Goal: Find contact information: Find contact information

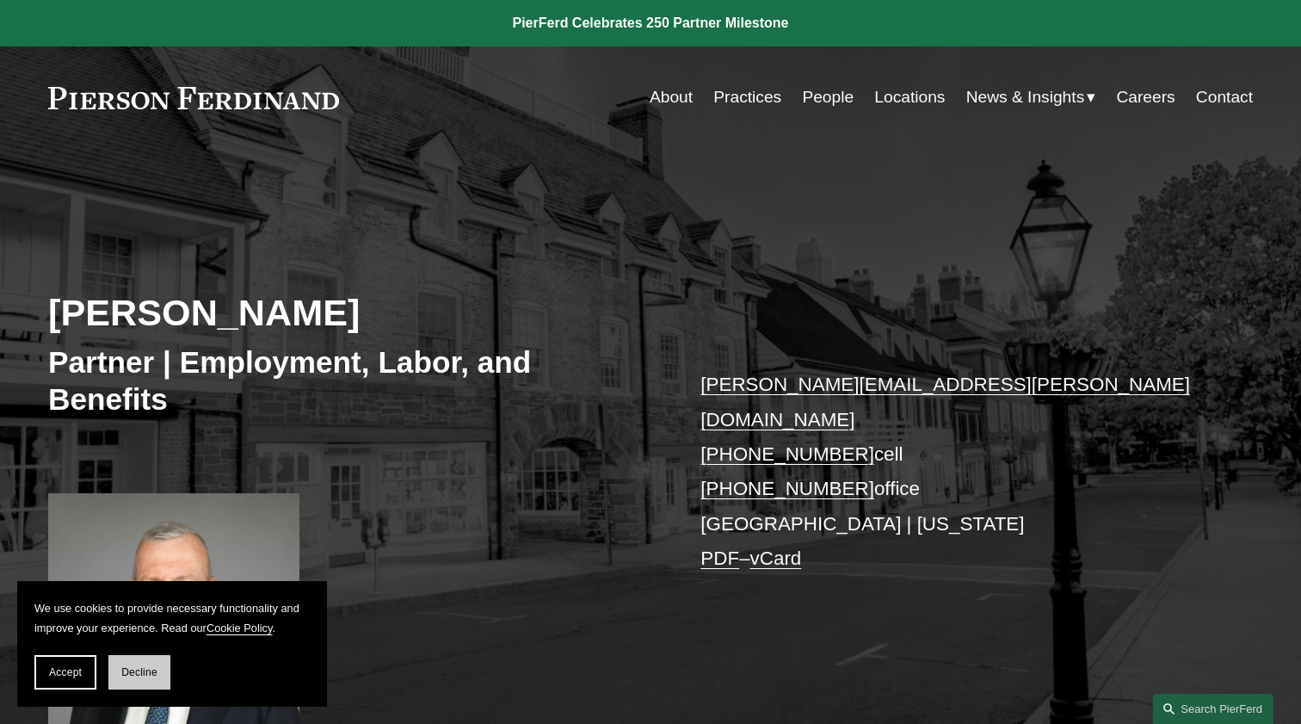
click at [145, 675] on span "Decline" at bounding box center [139, 672] width 36 height 12
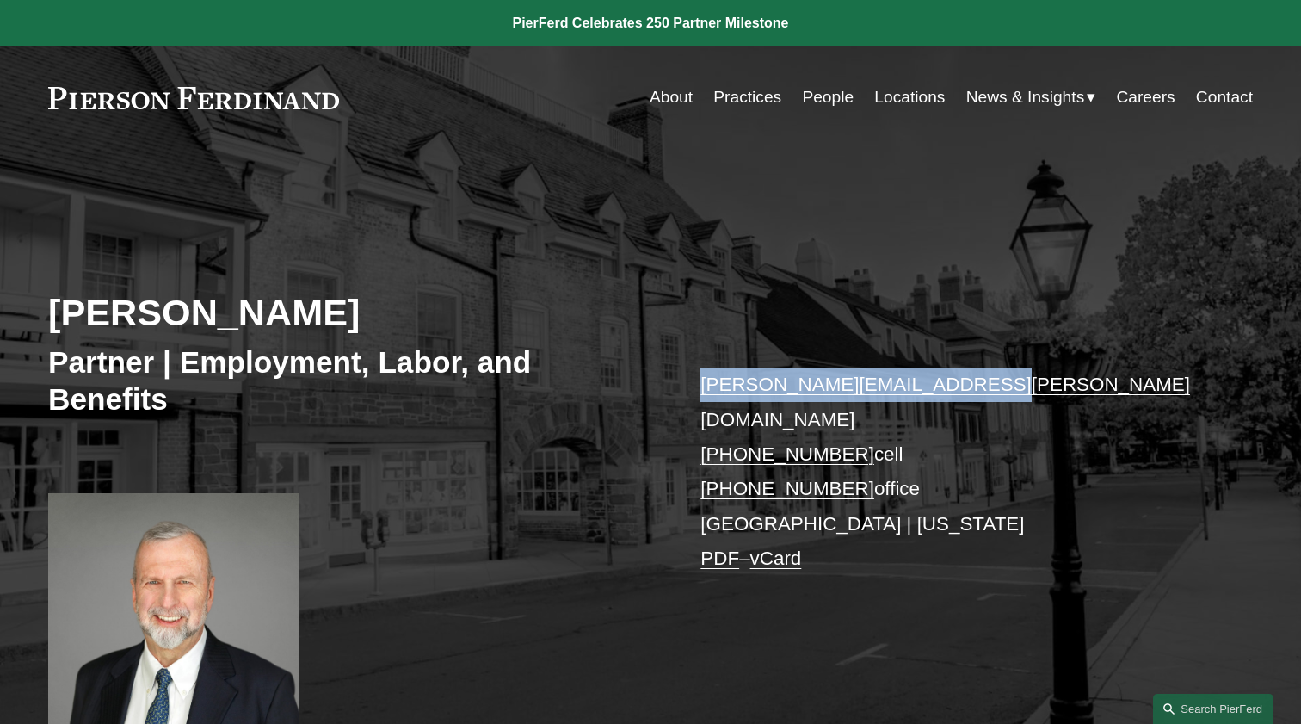
drag, startPoint x: 983, startPoint y: 394, endPoint x: 701, endPoint y: 388, distance: 281.4
click at [701, 388] on p "gerald.hathaway@pierferd.com +1.917.439.5962 cell +1.917.719.5698 office Prince…" at bounding box center [951, 471] width 502 height 208
copy link "gerald.hathaway@pierferd.com"
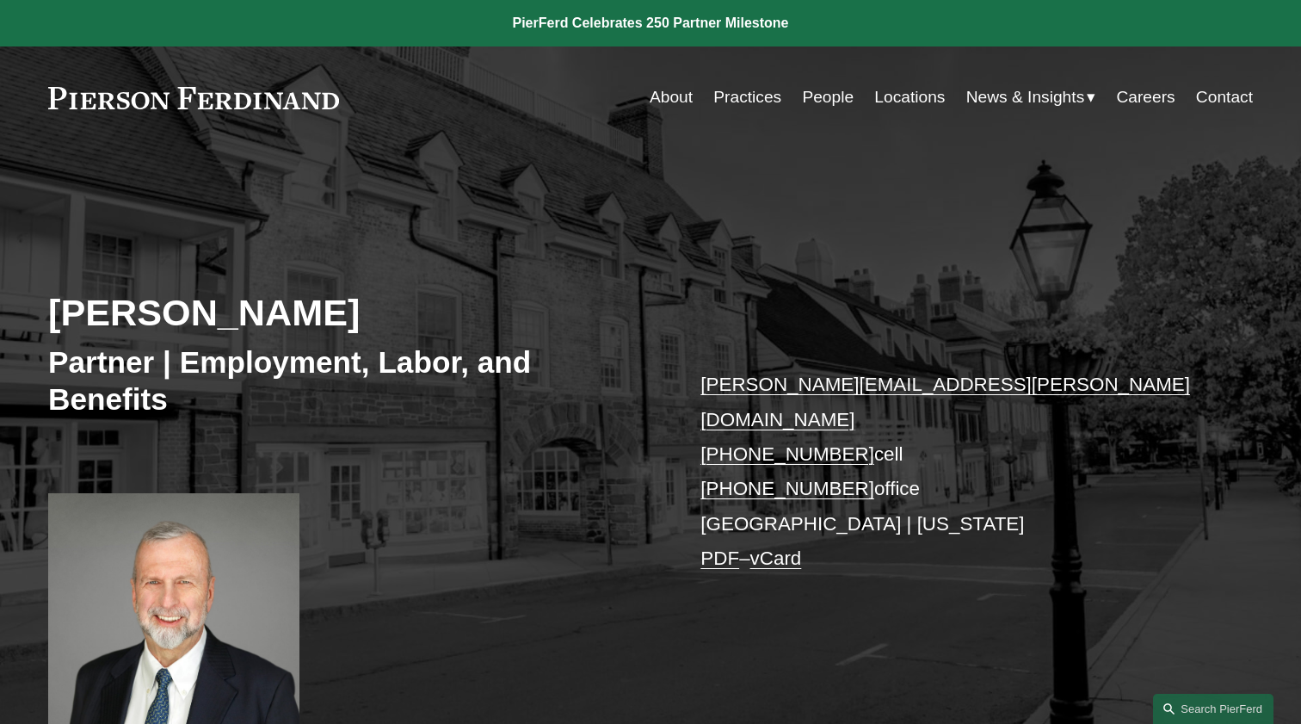
click at [559, 376] on h3 "Partner | Employment, Labor, and Benefits" at bounding box center [349, 380] width 602 height 75
click at [234, 95] on link at bounding box center [193, 98] width 291 height 22
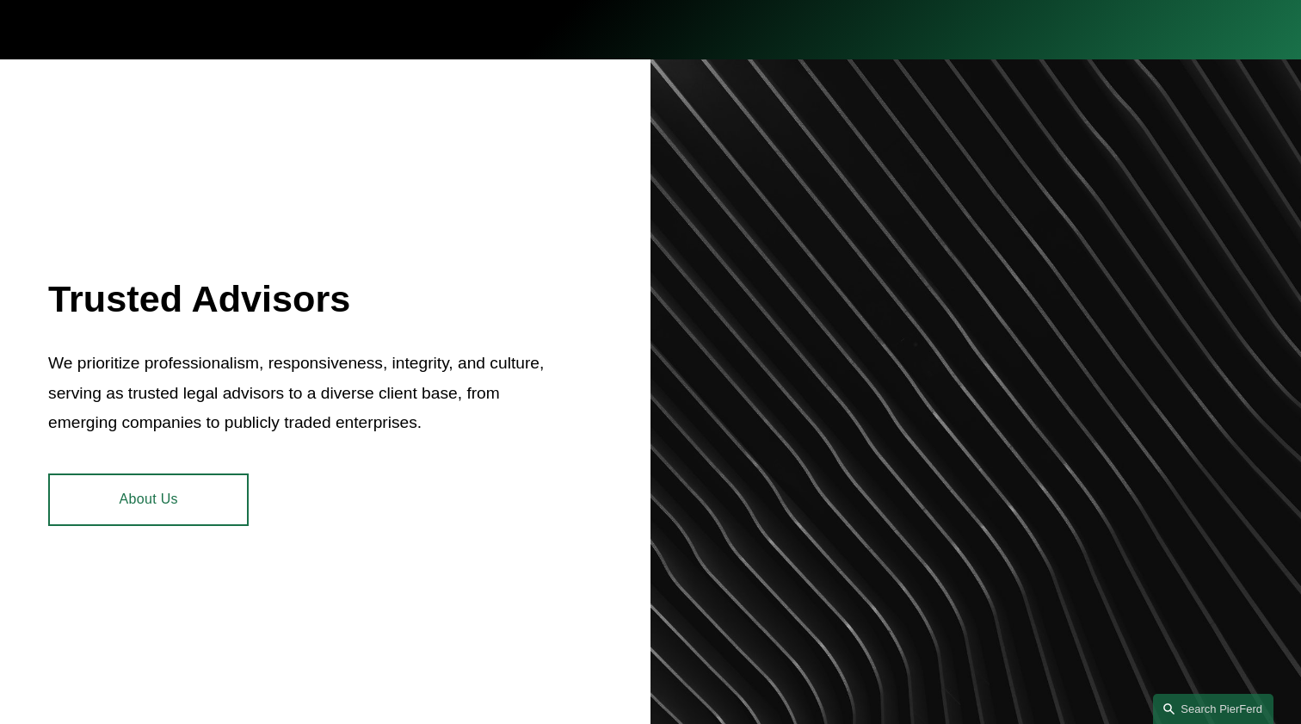
scroll to position [595, 0]
